Goal: Task Accomplishment & Management: Use online tool/utility

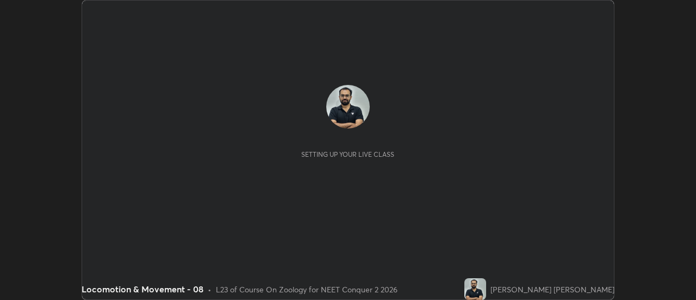
scroll to position [300, 696]
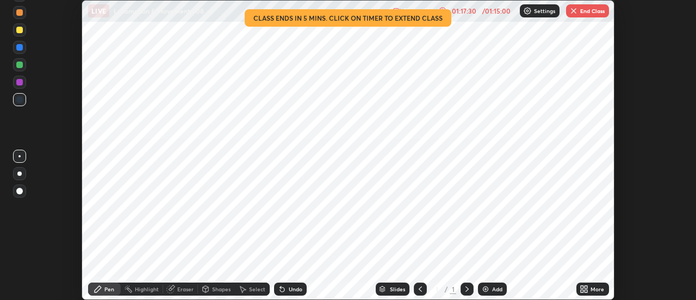
click at [581, 13] on button "End Class" at bounding box center [587, 10] width 43 height 13
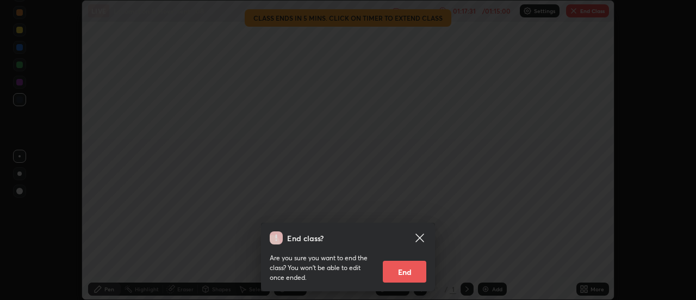
click at [412, 276] on button "End" at bounding box center [405, 272] width 44 height 22
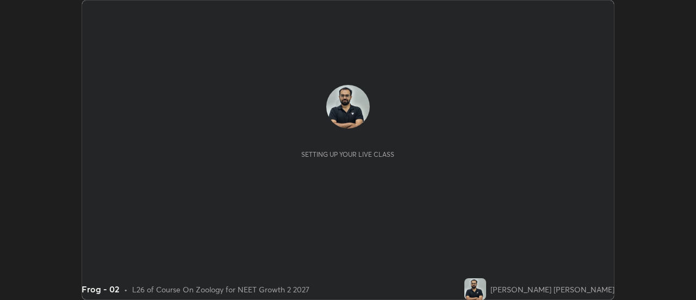
scroll to position [300, 696]
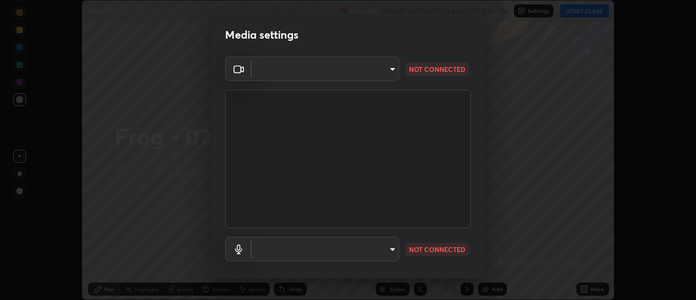
type input "985e4b1f72fc3b9494b48cef3b79fe3b682f9ae0bb15c20acfe574fe2aaad349"
type input "43e4aca742f9233188ca9c86760f2c266500901f205967e4990b21238306e05c"
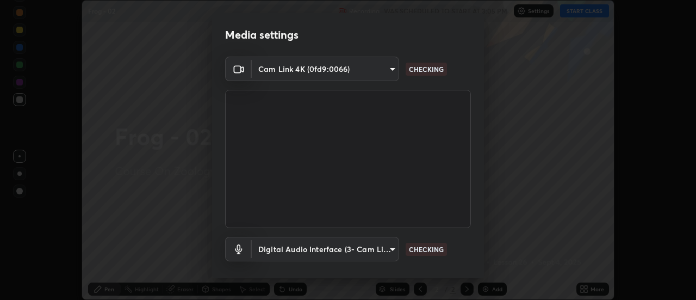
scroll to position [57, 0]
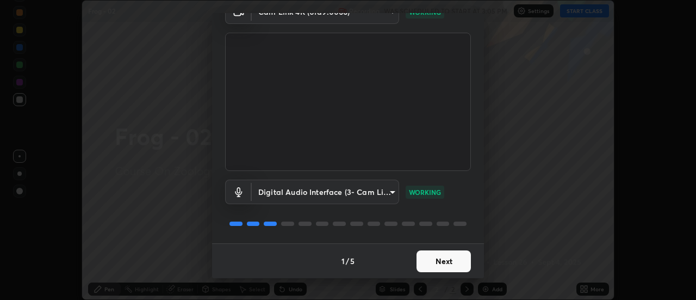
click at [447, 259] on button "Next" at bounding box center [444, 261] width 54 height 22
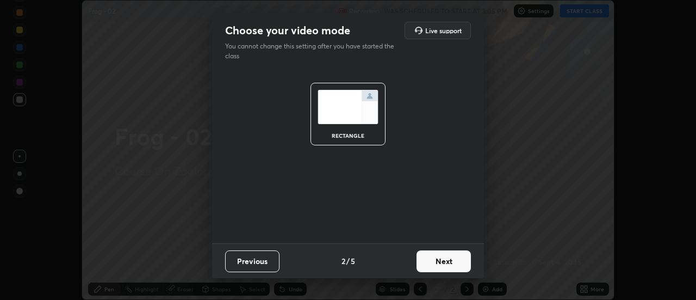
scroll to position [0, 0]
click at [449, 261] on button "Next" at bounding box center [444, 261] width 54 height 22
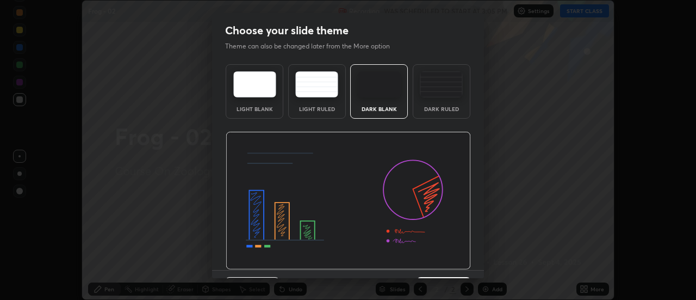
click at [452, 262] on img at bounding box center [348, 201] width 245 height 138
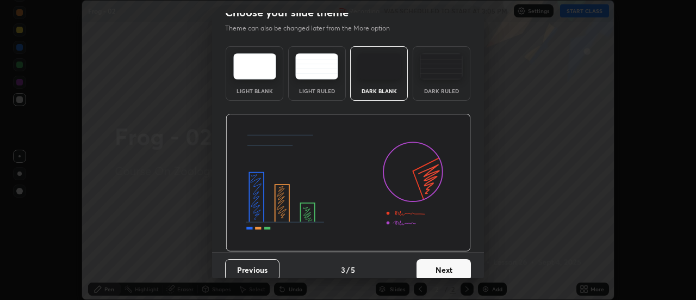
scroll to position [27, 0]
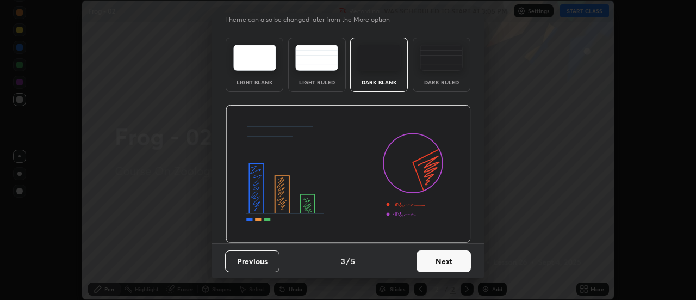
click at [455, 259] on button "Next" at bounding box center [444, 261] width 54 height 22
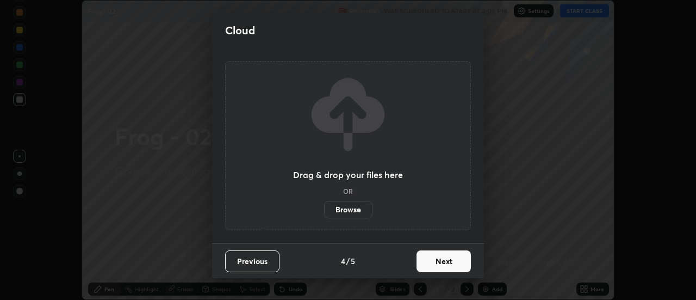
click at [461, 257] on button "Next" at bounding box center [444, 261] width 54 height 22
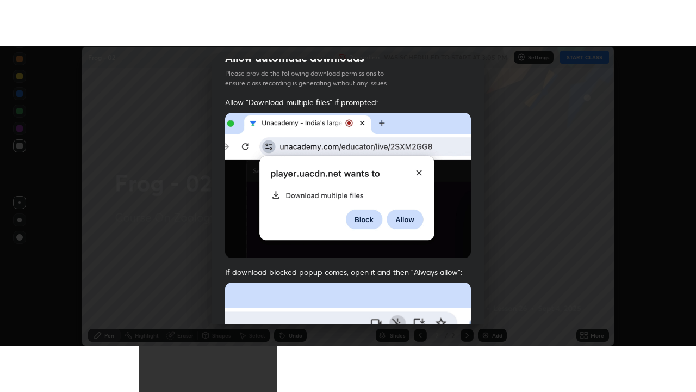
scroll to position [279, 0]
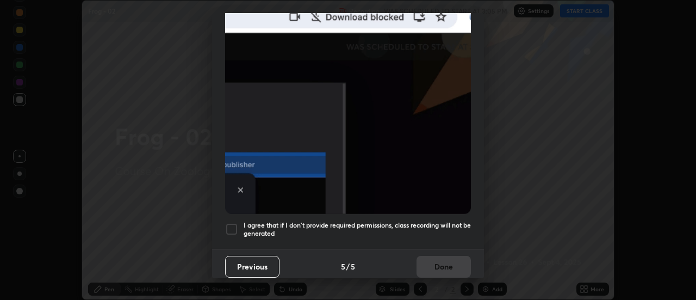
click at [439, 229] on h5 "I agree that if I don't provide required permissions, class recording will not …" at bounding box center [357, 229] width 227 height 17
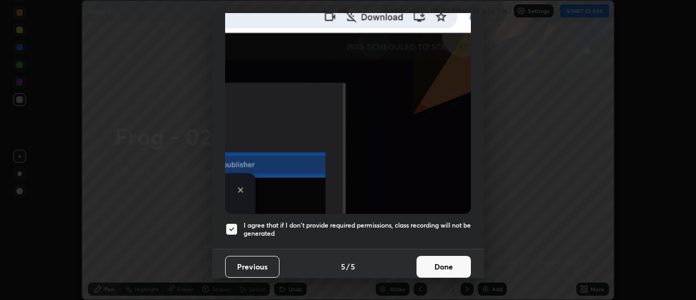
click at [442, 259] on button "Done" at bounding box center [444, 267] width 54 height 22
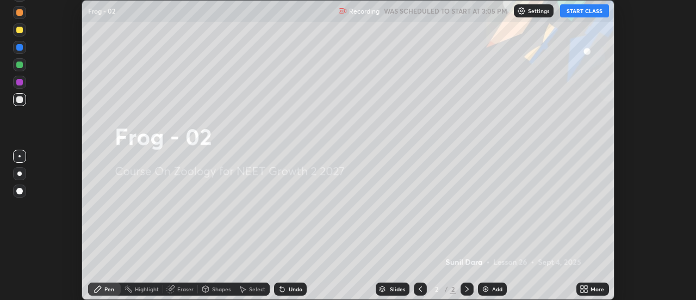
click at [586, 287] on icon at bounding box center [586, 287] width 3 height 3
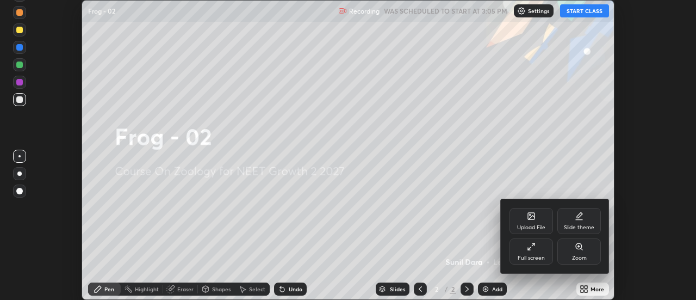
click at [551, 253] on div "Full screen" at bounding box center [532, 251] width 44 height 26
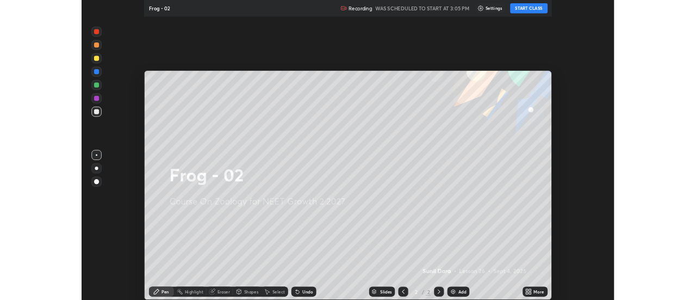
scroll to position [392, 696]
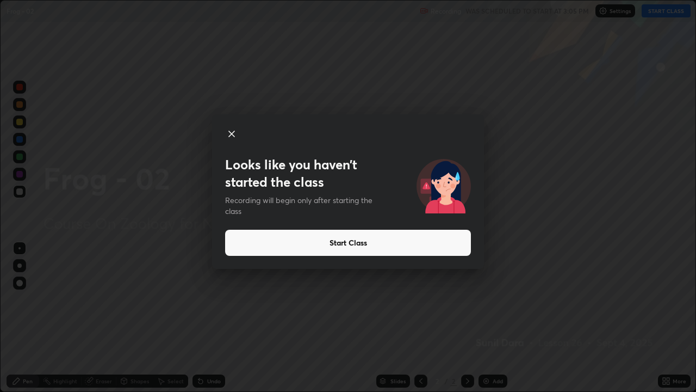
click at [425, 244] on button "Start Class" at bounding box center [348, 243] width 246 height 26
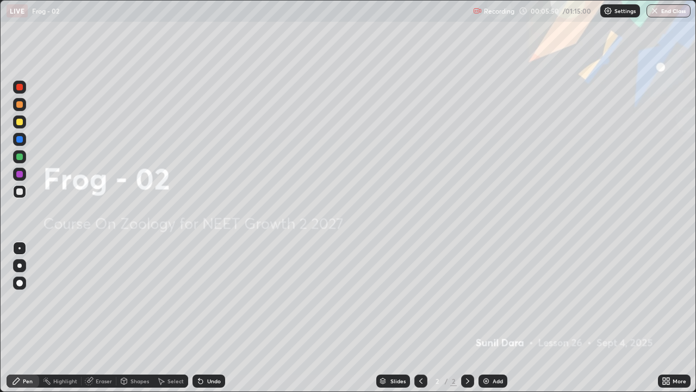
click at [495, 299] on div "Add" at bounding box center [498, 380] width 10 height 5
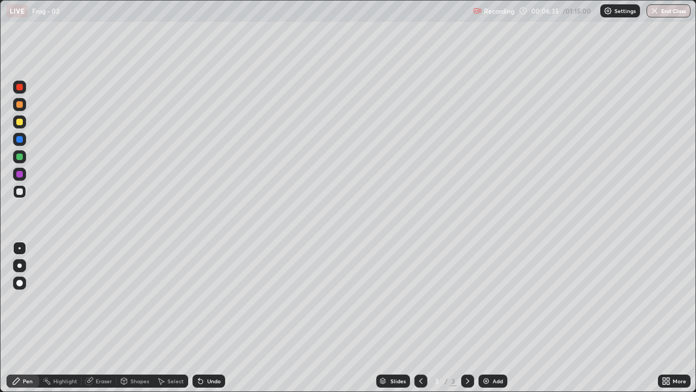
click at [17, 196] on div at bounding box center [19, 191] width 13 height 13
click at [18, 264] on div at bounding box center [19, 265] width 4 height 4
click at [22, 193] on div at bounding box center [19, 191] width 7 height 7
click at [15, 195] on div at bounding box center [19, 191] width 13 height 13
click at [20, 197] on div at bounding box center [19, 191] width 13 height 13
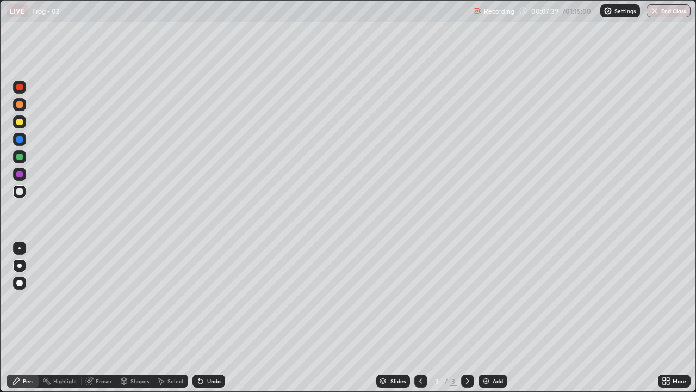
click at [21, 194] on div at bounding box center [19, 191] width 7 height 7
click at [22, 193] on div at bounding box center [19, 191] width 7 height 7
click at [18, 193] on div at bounding box center [19, 191] width 7 height 7
click at [14, 197] on div at bounding box center [19, 191] width 13 height 17
click at [211, 299] on div "Undo" at bounding box center [214, 380] width 14 height 5
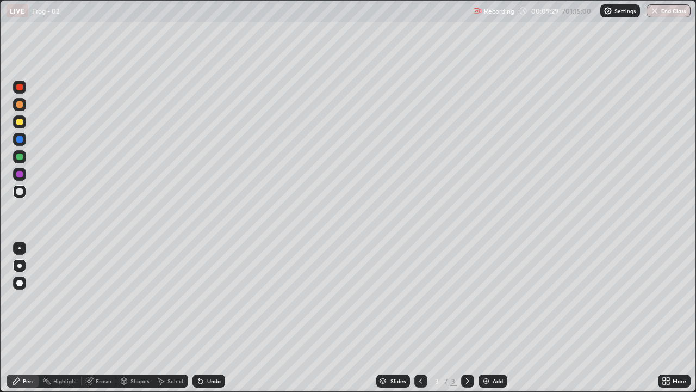
click at [212, 299] on div "Undo" at bounding box center [214, 380] width 14 height 5
click at [218, 299] on div "Undo" at bounding box center [214, 380] width 14 height 5
click at [21, 196] on div at bounding box center [19, 191] width 13 height 13
click at [487, 299] on img at bounding box center [486, 380] width 9 height 9
click at [20, 193] on div at bounding box center [19, 191] width 7 height 7
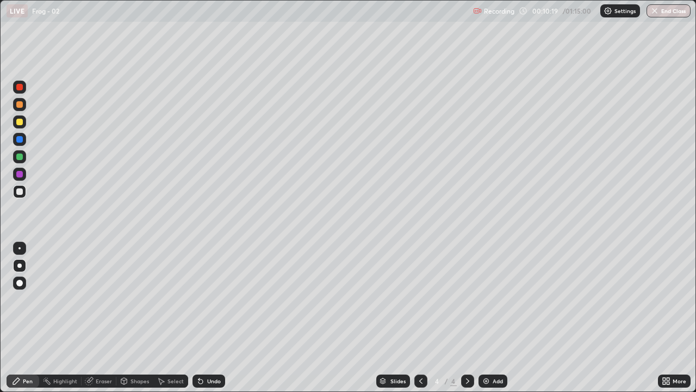
click at [18, 191] on div at bounding box center [19, 191] width 7 height 7
click at [13, 197] on div at bounding box center [19, 191] width 13 height 17
click at [18, 190] on div at bounding box center [19, 191] width 7 height 7
click at [15, 195] on div at bounding box center [19, 191] width 13 height 13
click at [24, 194] on div at bounding box center [19, 191] width 13 height 13
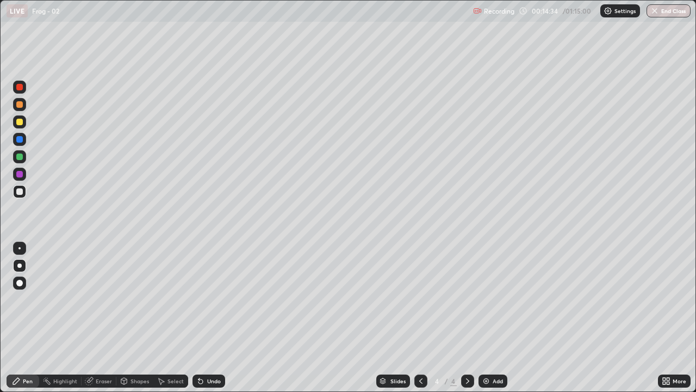
click at [24, 193] on div at bounding box center [19, 191] width 13 height 13
click at [20, 174] on div at bounding box center [19, 174] width 7 height 7
click at [14, 158] on div at bounding box center [19, 156] width 13 height 13
click at [18, 123] on div at bounding box center [19, 122] width 7 height 7
click at [16, 193] on div at bounding box center [19, 191] width 7 height 7
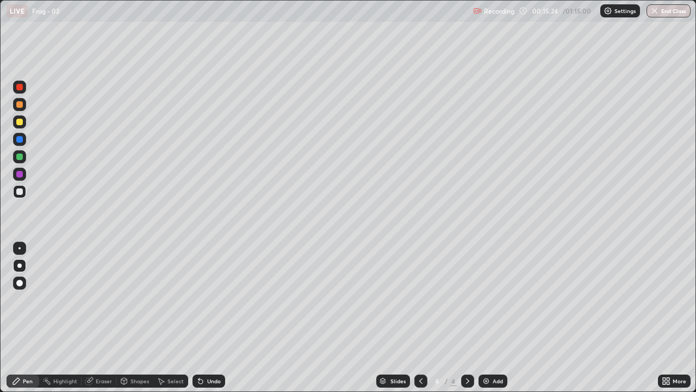
click at [20, 192] on div at bounding box center [19, 191] width 7 height 7
click at [21, 189] on div at bounding box center [19, 191] width 7 height 7
click at [486, 299] on img at bounding box center [486, 380] width 9 height 9
click at [20, 192] on div at bounding box center [19, 191] width 7 height 7
click at [18, 191] on div at bounding box center [19, 191] width 7 height 7
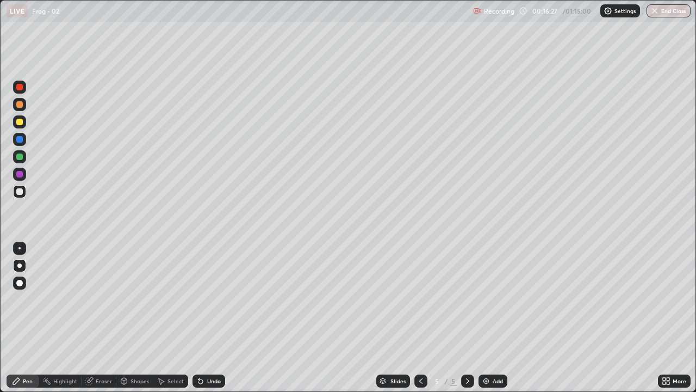
click at [15, 196] on div at bounding box center [19, 191] width 13 height 13
click at [17, 191] on div at bounding box center [19, 191] width 7 height 7
click at [22, 190] on div at bounding box center [19, 191] width 7 height 7
click at [20, 197] on div at bounding box center [19, 191] width 13 height 13
click at [14, 193] on div at bounding box center [19, 191] width 13 height 13
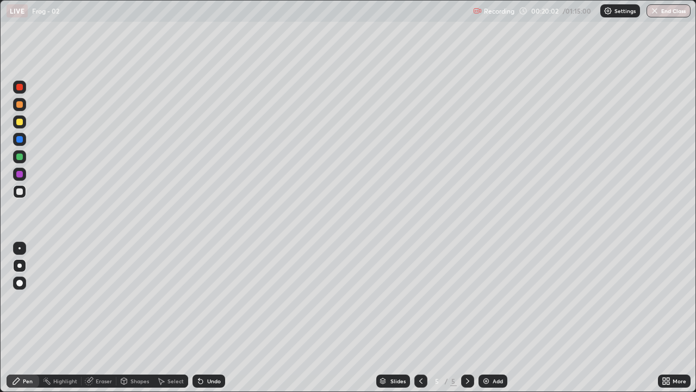
click at [16, 191] on div at bounding box center [19, 191] width 13 height 13
click at [17, 191] on div at bounding box center [19, 191] width 7 height 7
click at [18, 195] on div at bounding box center [19, 191] width 13 height 13
click at [465, 299] on icon at bounding box center [467, 380] width 9 height 9
click at [486, 299] on img at bounding box center [486, 380] width 9 height 9
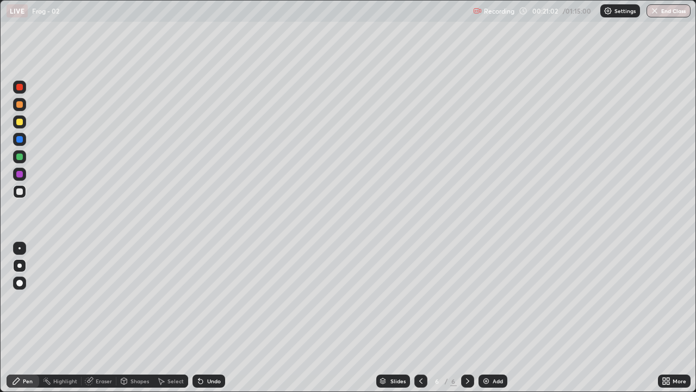
click at [22, 197] on div at bounding box center [19, 191] width 13 height 13
click at [213, 299] on div "Undo" at bounding box center [214, 380] width 14 height 5
click at [215, 299] on div "Undo" at bounding box center [209, 380] width 33 height 13
click at [217, 299] on div "Undo" at bounding box center [209, 380] width 33 height 13
click at [218, 299] on div "Undo" at bounding box center [209, 380] width 33 height 13
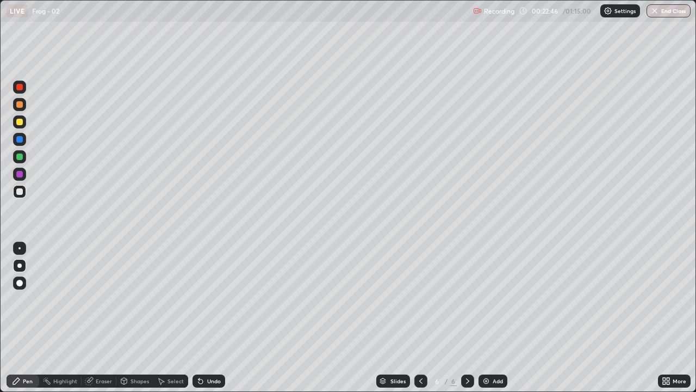
click at [20, 191] on div at bounding box center [19, 191] width 7 height 7
click at [17, 191] on div at bounding box center [19, 191] width 7 height 7
click at [467, 299] on icon at bounding box center [467, 380] width 9 height 9
click at [487, 299] on img at bounding box center [486, 380] width 9 height 9
click at [17, 124] on div at bounding box center [19, 122] width 7 height 7
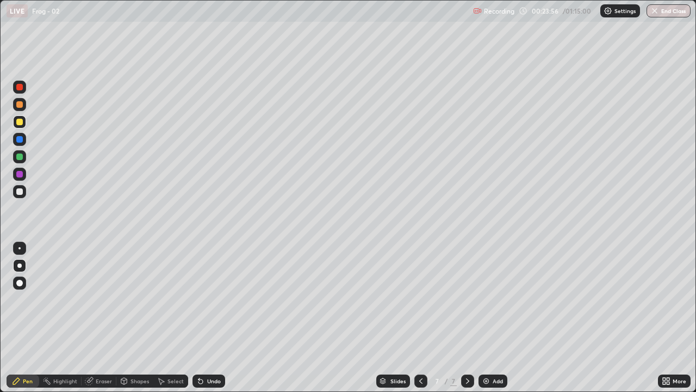
click at [18, 191] on div at bounding box center [19, 191] width 7 height 7
click at [22, 194] on div at bounding box center [19, 191] width 13 height 13
click at [14, 192] on div at bounding box center [19, 191] width 13 height 13
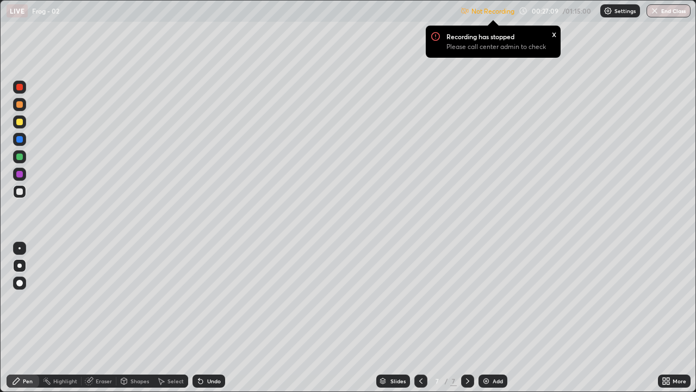
click at [18, 195] on div at bounding box center [19, 191] width 13 height 13
click at [552, 32] on div "x" at bounding box center [554, 33] width 4 height 11
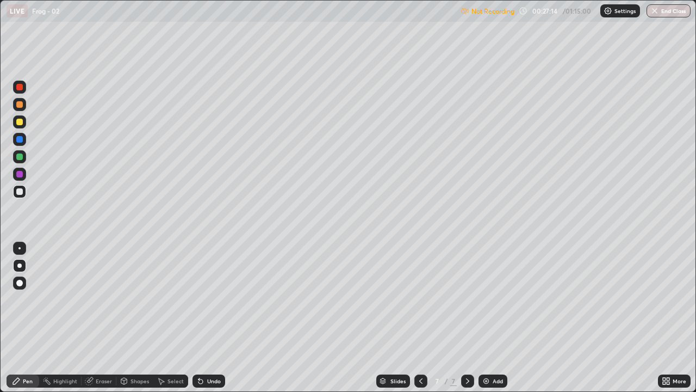
click at [620, 16] on div "Settings" at bounding box center [621, 10] width 40 height 13
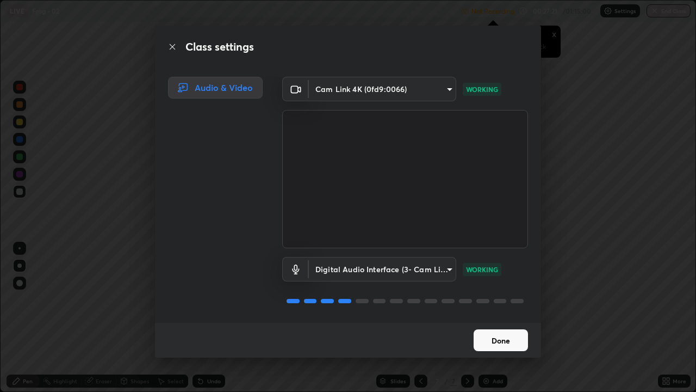
click at [491, 299] on button "Done" at bounding box center [501, 340] width 54 height 22
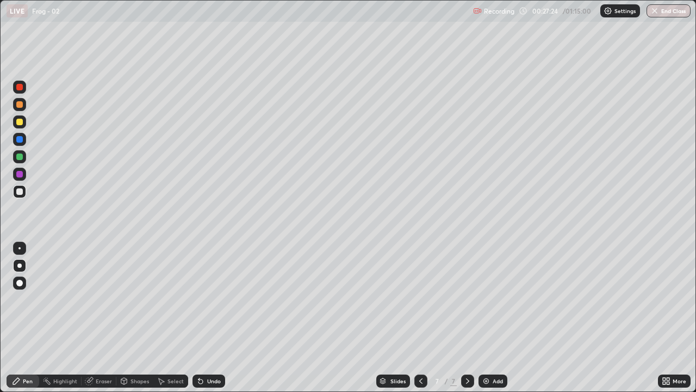
click at [18, 192] on div at bounding box center [19, 191] width 7 height 7
click at [493, 299] on div "Add" at bounding box center [498, 380] width 10 height 5
click at [21, 125] on div at bounding box center [19, 122] width 7 height 7
click at [25, 196] on div at bounding box center [19, 191] width 13 height 17
click at [22, 193] on div at bounding box center [19, 191] width 7 height 7
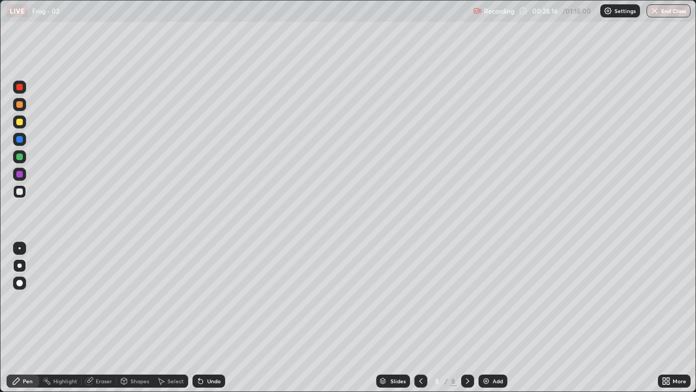
click at [14, 194] on div at bounding box center [19, 191] width 13 height 13
click at [18, 194] on div at bounding box center [19, 191] width 7 height 7
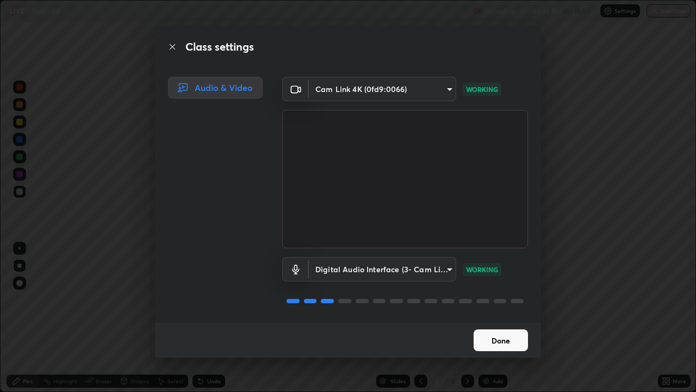
click at [490, 299] on button "Done" at bounding box center [501, 340] width 54 height 22
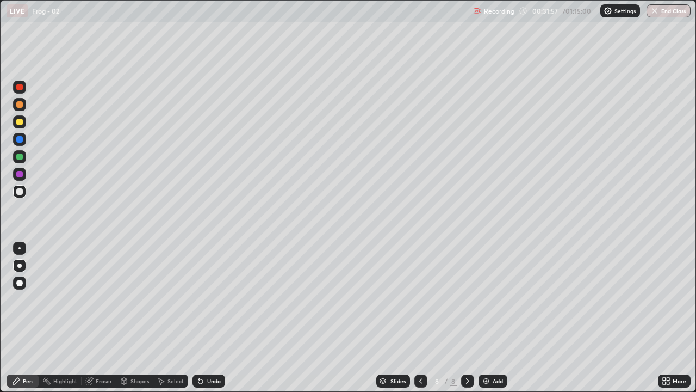
click at [17, 194] on div at bounding box center [19, 191] width 13 height 13
click at [218, 299] on div "Undo" at bounding box center [209, 380] width 33 height 13
click at [218, 299] on div "Undo" at bounding box center [214, 380] width 14 height 5
click at [215, 299] on div "Undo" at bounding box center [214, 380] width 14 height 5
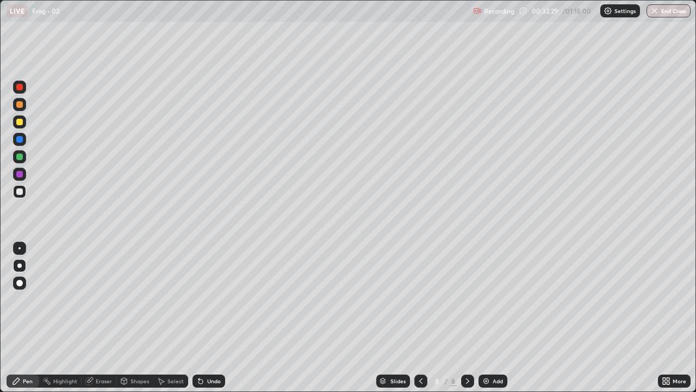
click at [216, 299] on div "Undo" at bounding box center [214, 380] width 14 height 5
click at [219, 299] on div "Undo" at bounding box center [209, 380] width 33 height 13
click at [18, 193] on div at bounding box center [19, 191] width 7 height 7
click at [23, 197] on div at bounding box center [19, 191] width 13 height 13
click at [467, 299] on icon at bounding box center [467, 380] width 9 height 9
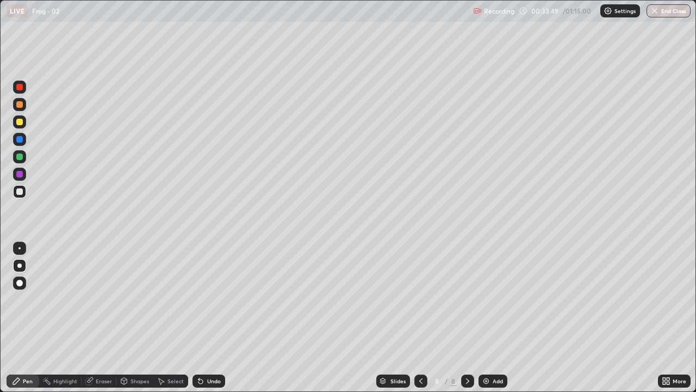
click at [490, 299] on div "Add" at bounding box center [493, 380] width 29 height 13
click at [18, 195] on div at bounding box center [19, 191] width 13 height 13
click at [420, 299] on icon at bounding box center [421, 380] width 9 height 9
click at [467, 299] on icon at bounding box center [467, 380] width 9 height 9
click at [23, 144] on div at bounding box center [19, 139] width 13 height 13
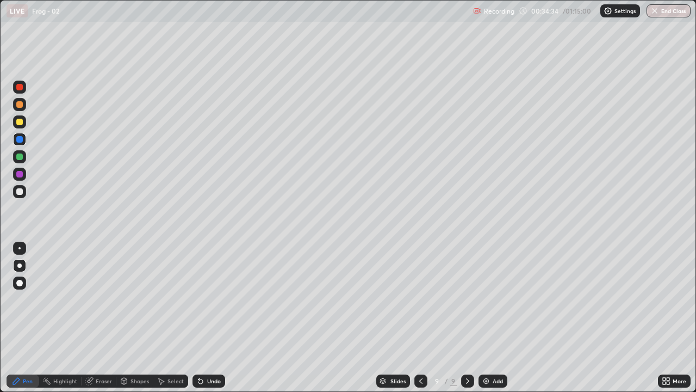
click at [419, 299] on icon at bounding box center [420, 380] width 3 height 5
click at [467, 299] on icon at bounding box center [467, 380] width 9 height 9
click at [213, 299] on div "Undo" at bounding box center [214, 380] width 14 height 5
click at [214, 299] on div "Undo" at bounding box center [214, 380] width 14 height 5
click at [212, 299] on div "Undo" at bounding box center [214, 380] width 14 height 5
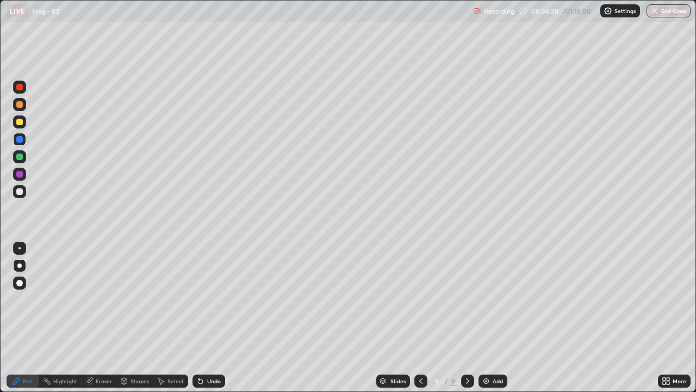
click at [213, 299] on div "Undo" at bounding box center [214, 380] width 14 height 5
click at [214, 299] on div "Undo" at bounding box center [214, 380] width 14 height 5
click at [18, 141] on div at bounding box center [19, 139] width 7 height 7
click at [24, 193] on div at bounding box center [19, 191] width 13 height 13
click at [19, 195] on div at bounding box center [19, 191] width 13 height 13
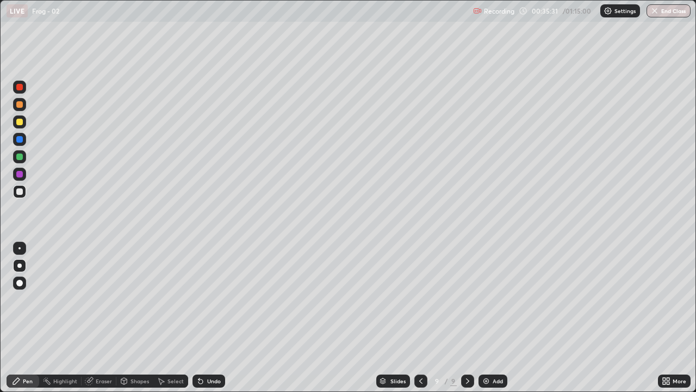
click at [22, 141] on div at bounding box center [19, 139] width 7 height 7
click at [213, 299] on div "Undo" at bounding box center [214, 380] width 14 height 5
click at [218, 299] on div "Undo" at bounding box center [214, 380] width 14 height 5
click at [20, 87] on div at bounding box center [19, 87] width 7 height 7
click at [20, 190] on div at bounding box center [19, 191] width 7 height 7
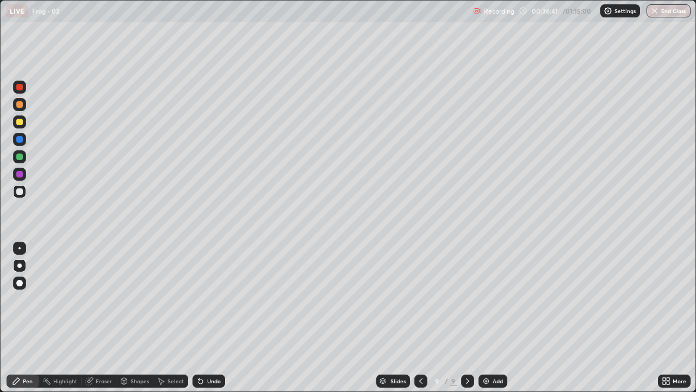
click at [20, 140] on div at bounding box center [19, 139] width 7 height 7
click at [209, 299] on div "Undo" at bounding box center [214, 380] width 14 height 5
click at [211, 299] on div "Undo" at bounding box center [214, 380] width 14 height 5
click at [213, 299] on div "Undo" at bounding box center [214, 380] width 14 height 5
click at [18, 90] on div at bounding box center [19, 87] width 7 height 7
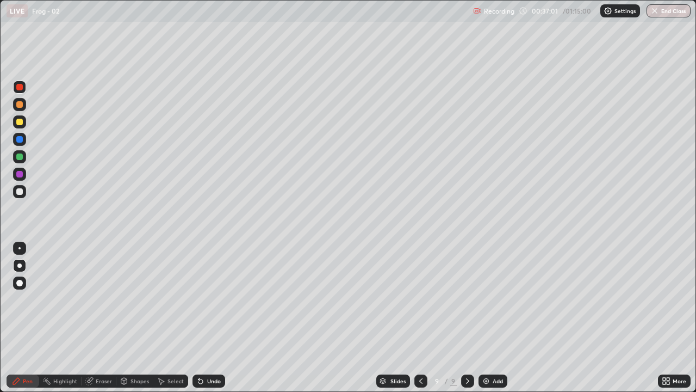
click at [24, 174] on div at bounding box center [19, 174] width 13 height 13
click at [20, 157] on div at bounding box center [19, 156] width 7 height 7
click at [17, 193] on div at bounding box center [19, 191] width 7 height 7
click at [17, 197] on div at bounding box center [19, 191] width 13 height 13
click at [17, 193] on div at bounding box center [19, 191] width 7 height 7
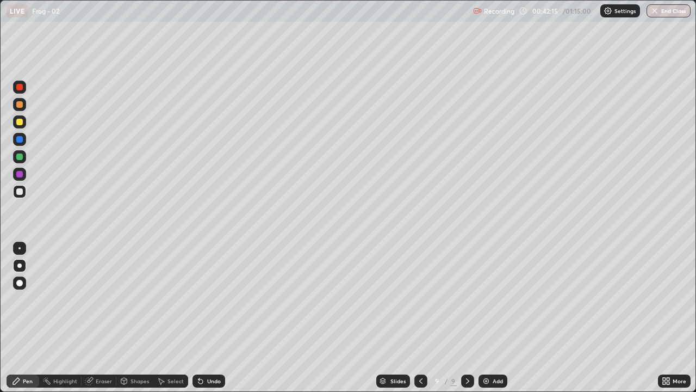
click at [467, 299] on icon at bounding box center [467, 380] width 9 height 9
click at [483, 299] on img at bounding box center [486, 380] width 9 height 9
click at [21, 192] on div at bounding box center [19, 191] width 7 height 7
click at [219, 299] on div "Undo" at bounding box center [209, 380] width 33 height 13
click at [216, 299] on div "Undo" at bounding box center [214, 380] width 14 height 5
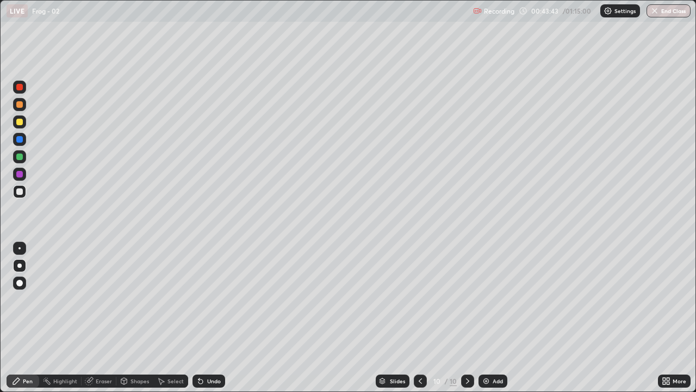
click at [18, 194] on div at bounding box center [19, 191] width 7 height 7
click at [15, 190] on div at bounding box center [19, 191] width 13 height 13
click at [20, 191] on div at bounding box center [19, 191] width 7 height 7
click at [15, 195] on div at bounding box center [19, 191] width 13 height 13
click at [20, 140] on div at bounding box center [19, 139] width 7 height 7
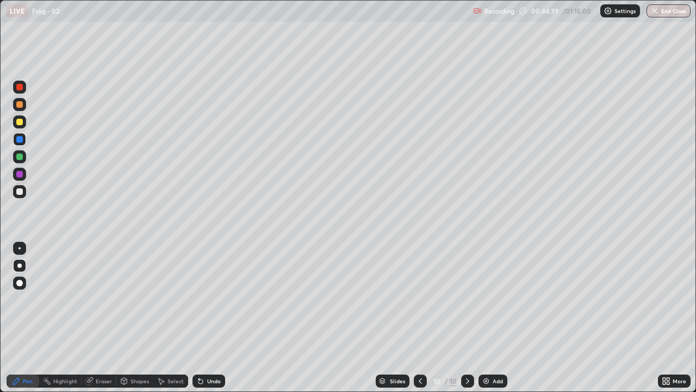
click at [21, 189] on div at bounding box center [19, 191] width 7 height 7
click at [209, 299] on div "Undo" at bounding box center [209, 380] width 33 height 13
click at [213, 299] on div "Undo" at bounding box center [214, 380] width 14 height 5
click at [208, 299] on div "Undo" at bounding box center [214, 380] width 14 height 5
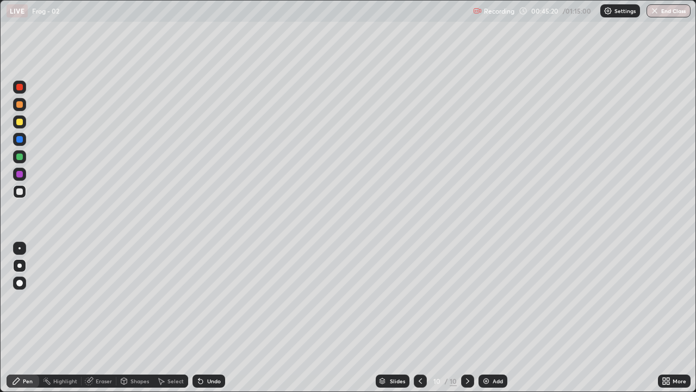
click at [205, 299] on div "Undo" at bounding box center [209, 380] width 33 height 13
click at [203, 299] on div "Undo" at bounding box center [209, 380] width 33 height 13
click at [206, 299] on div "Undo" at bounding box center [209, 380] width 33 height 13
click at [208, 299] on div "Undo" at bounding box center [214, 380] width 14 height 5
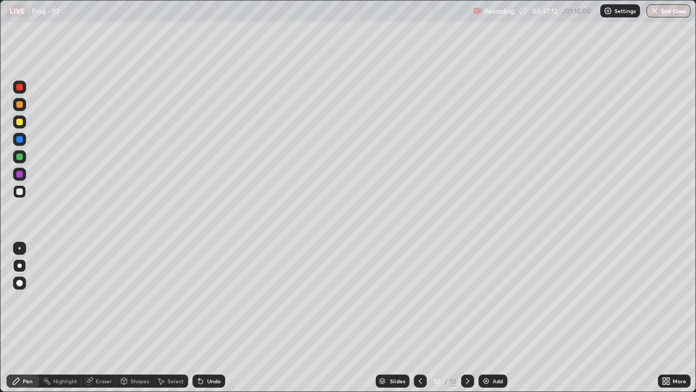
click at [209, 299] on div "Undo" at bounding box center [214, 380] width 14 height 5
click at [211, 299] on div "Undo" at bounding box center [214, 380] width 14 height 5
click at [19, 193] on div at bounding box center [19, 191] width 7 height 7
click at [467, 299] on icon at bounding box center [467, 380] width 9 height 9
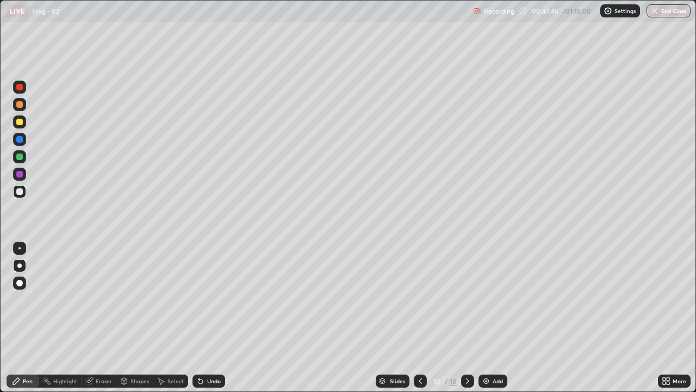
click at [493, 299] on div "Add" at bounding box center [498, 380] width 10 height 5
click at [24, 144] on div at bounding box center [19, 139] width 13 height 13
click at [20, 192] on div at bounding box center [19, 191] width 7 height 7
click at [17, 191] on div at bounding box center [19, 191] width 7 height 7
click at [20, 194] on div at bounding box center [19, 191] width 7 height 7
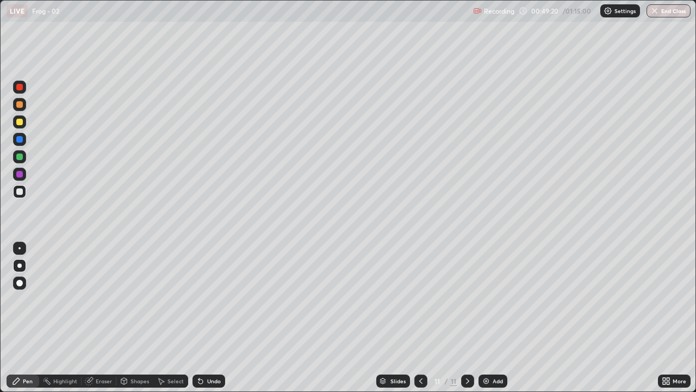
click at [104, 299] on div "Eraser" at bounding box center [104, 380] width 16 height 5
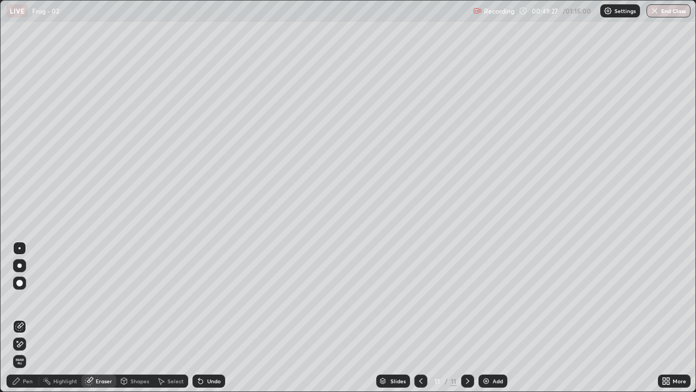
click at [33, 299] on div "Pen" at bounding box center [23, 380] width 33 height 13
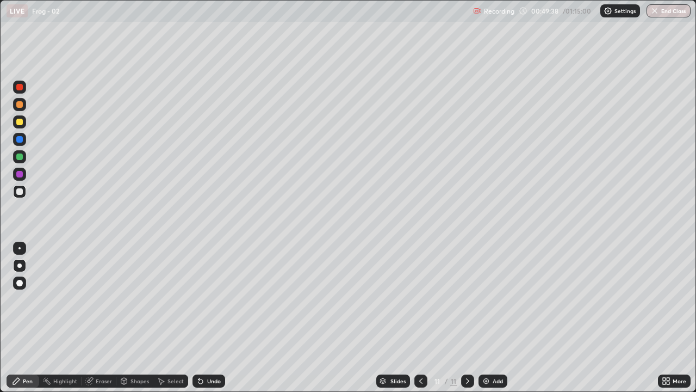
click at [420, 299] on icon at bounding box center [421, 380] width 9 height 9
click at [465, 299] on icon at bounding box center [467, 380] width 9 height 9
click at [103, 299] on div "Eraser" at bounding box center [99, 380] width 35 height 13
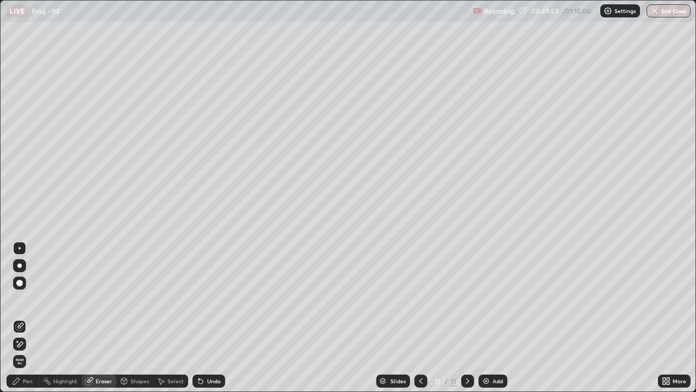
click at [24, 299] on div "Pen" at bounding box center [28, 380] width 10 height 5
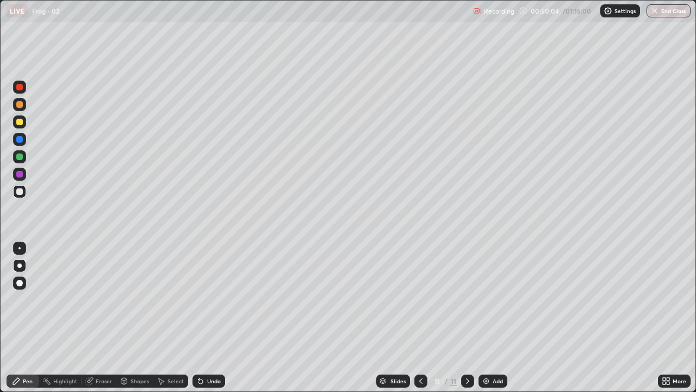
click at [101, 299] on div "Eraser" at bounding box center [99, 380] width 35 height 13
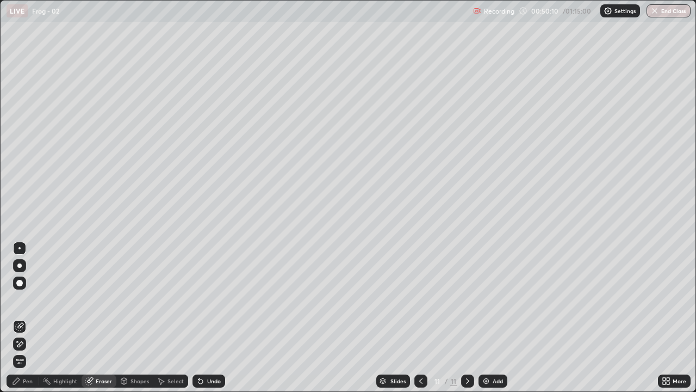
click at [27, 299] on div "Pen" at bounding box center [28, 380] width 10 height 5
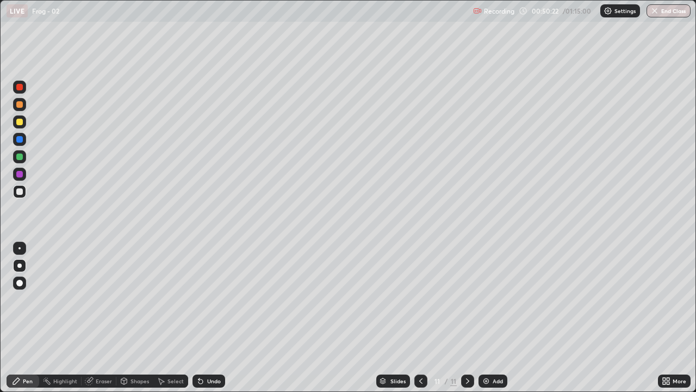
click at [420, 299] on icon at bounding box center [421, 380] width 9 height 9
click at [466, 299] on icon at bounding box center [467, 380] width 3 height 5
click at [170, 299] on div "Select" at bounding box center [176, 380] width 16 height 5
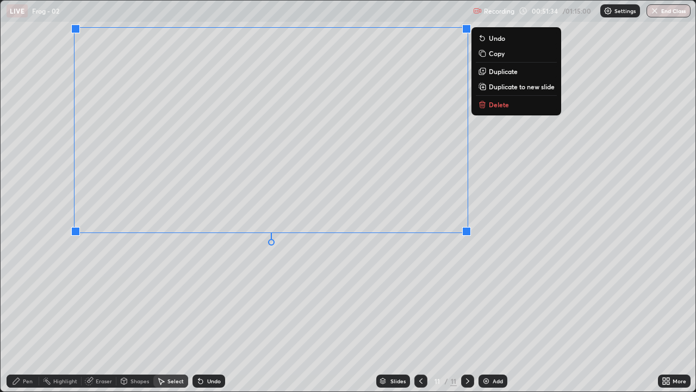
click at [487, 106] on button "Delete" at bounding box center [516, 104] width 81 height 13
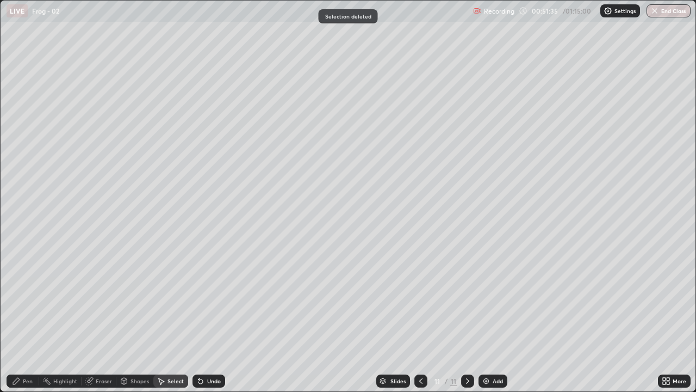
click at [29, 299] on div "Pen" at bounding box center [28, 380] width 10 height 5
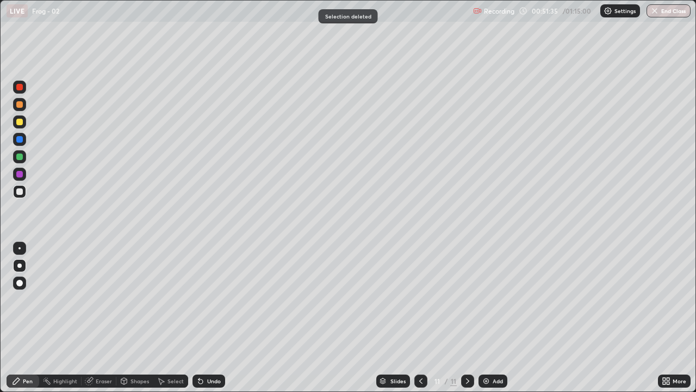
click at [20, 196] on div at bounding box center [19, 191] width 13 height 13
click at [21, 194] on div at bounding box center [19, 191] width 7 height 7
click at [19, 194] on div at bounding box center [19, 191] width 7 height 7
click at [22, 138] on div at bounding box center [19, 139] width 7 height 7
click at [16, 119] on div at bounding box center [19, 121] width 13 height 13
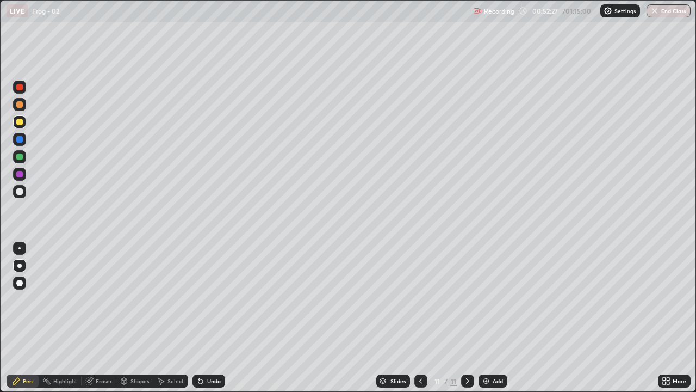
click at [21, 193] on div at bounding box center [19, 191] width 7 height 7
click at [19, 194] on div at bounding box center [19, 191] width 7 height 7
click at [209, 299] on div "Undo" at bounding box center [214, 380] width 14 height 5
click at [214, 299] on div "Undo" at bounding box center [214, 380] width 14 height 5
click at [218, 299] on div "Undo" at bounding box center [214, 380] width 14 height 5
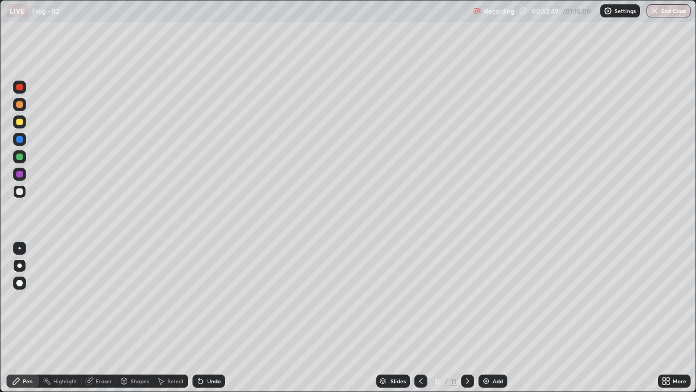
click at [20, 192] on div at bounding box center [19, 191] width 7 height 7
click at [17, 158] on div at bounding box center [19, 156] width 7 height 7
click at [16, 126] on div at bounding box center [19, 121] width 13 height 13
click at [15, 190] on div at bounding box center [19, 191] width 13 height 13
click at [19, 195] on div at bounding box center [19, 191] width 13 height 13
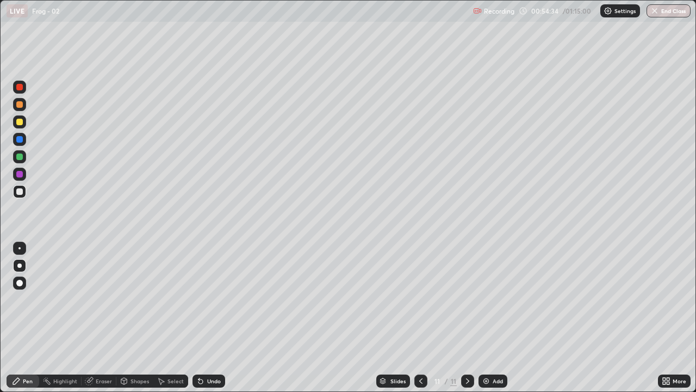
click at [13, 193] on div at bounding box center [19, 191] width 13 height 13
click at [20, 140] on div at bounding box center [19, 139] width 7 height 7
click at [22, 195] on div at bounding box center [19, 191] width 13 height 13
click at [491, 299] on div "Add" at bounding box center [493, 380] width 29 height 13
click at [22, 188] on div at bounding box center [19, 191] width 13 height 13
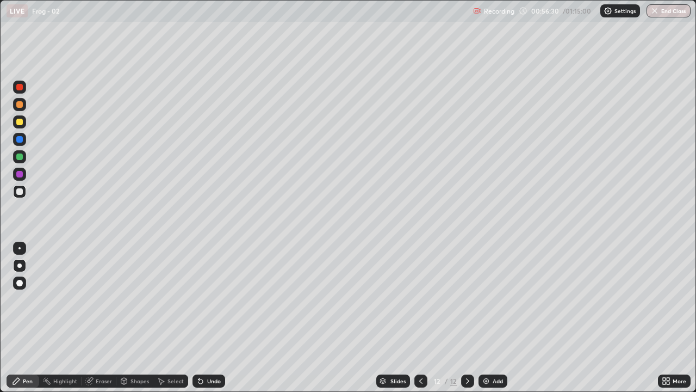
click at [16, 157] on div at bounding box center [19, 156] width 13 height 13
click at [16, 194] on div at bounding box center [19, 191] width 13 height 13
click at [218, 299] on div "Undo" at bounding box center [209, 380] width 33 height 13
click at [104, 299] on div "Eraser" at bounding box center [104, 380] width 16 height 5
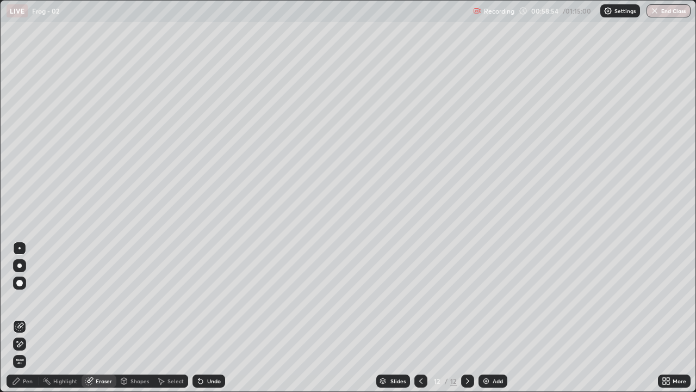
click at [106, 299] on div "Eraser" at bounding box center [104, 380] width 16 height 5
click at [489, 299] on img at bounding box center [486, 380] width 9 height 9
click at [29, 299] on div "Pen" at bounding box center [28, 380] width 10 height 5
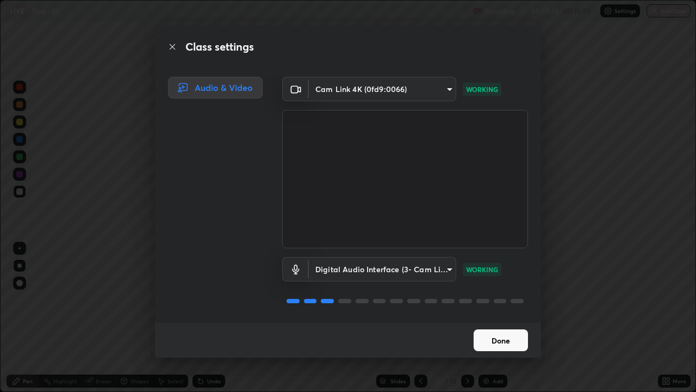
click at [484, 299] on button "Done" at bounding box center [501, 340] width 54 height 22
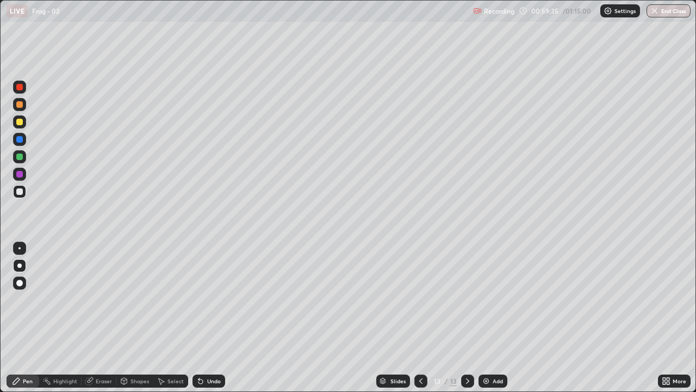
click at [20, 193] on div at bounding box center [19, 191] width 7 height 7
click at [23, 191] on div at bounding box center [19, 191] width 13 height 13
click at [25, 194] on div at bounding box center [19, 191] width 13 height 13
click at [16, 191] on div at bounding box center [19, 191] width 13 height 13
click at [18, 196] on div at bounding box center [19, 191] width 13 height 13
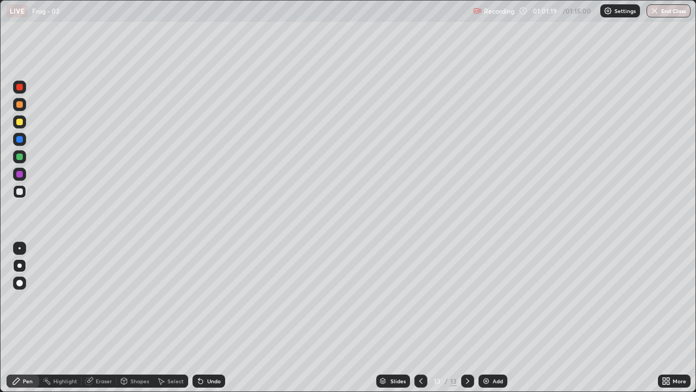
click at [15, 192] on div at bounding box center [19, 191] width 13 height 13
click at [21, 193] on div at bounding box center [19, 191] width 7 height 7
click at [15, 193] on div at bounding box center [19, 191] width 13 height 13
click at [461, 299] on div at bounding box center [467, 380] width 13 height 13
click at [467, 299] on icon at bounding box center [467, 380] width 3 height 5
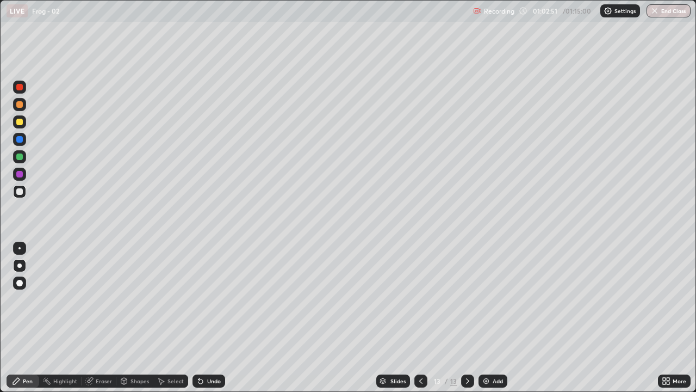
click at [493, 299] on div "Add" at bounding box center [498, 380] width 10 height 5
click at [18, 122] on div at bounding box center [19, 122] width 7 height 7
click at [221, 299] on div "Undo" at bounding box center [209, 380] width 33 height 13
click at [22, 194] on div at bounding box center [19, 191] width 7 height 7
click at [217, 299] on div "Undo" at bounding box center [209, 380] width 33 height 13
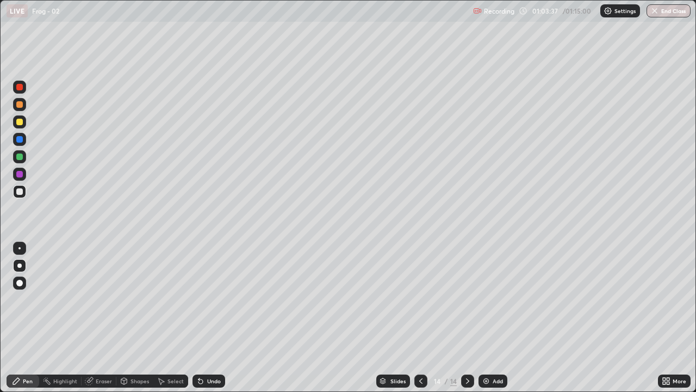
click at [216, 299] on div "Undo" at bounding box center [209, 380] width 33 height 13
click at [217, 299] on div "Undo" at bounding box center [209, 380] width 33 height 13
click at [212, 299] on div "Undo" at bounding box center [214, 380] width 14 height 5
click at [208, 299] on div "Undo" at bounding box center [209, 380] width 33 height 13
click at [672, 7] on button "End Class" at bounding box center [669, 10] width 43 height 13
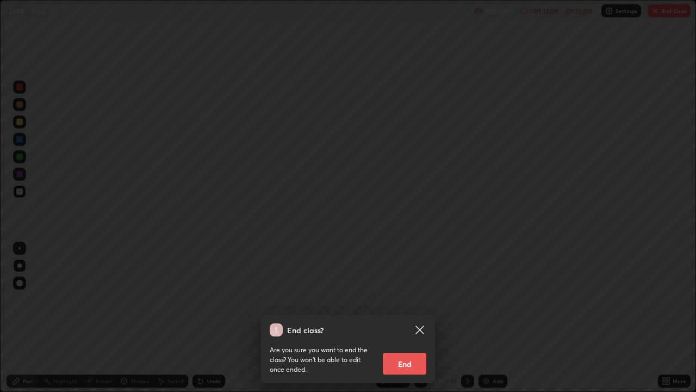
click at [409, 299] on button "End" at bounding box center [405, 364] width 44 height 22
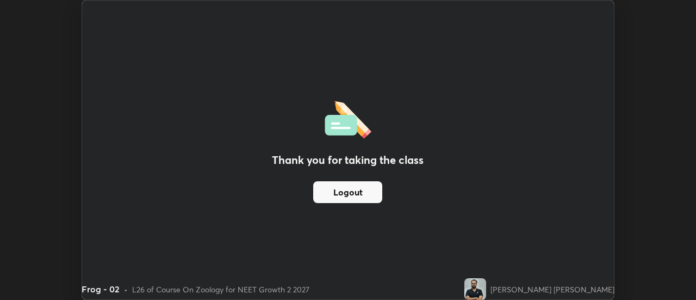
scroll to position [54101, 53705]
